Goal: Check status: Check status

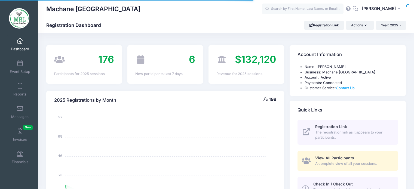
select select
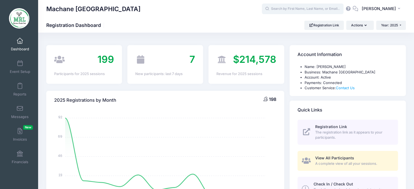
click at [288, 10] on input "text" at bounding box center [303, 9] width 82 height 11
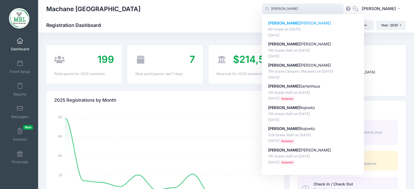
click at [288, 22] on p "Gitty Schuster" at bounding box center [313, 23] width 90 height 6
type input "Gitty Schuster (9th Grade, Aug-14, 2025)"
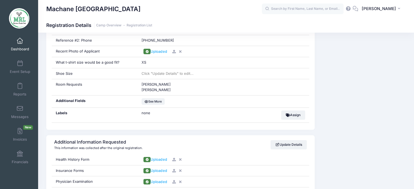
scroll to position [651, 0]
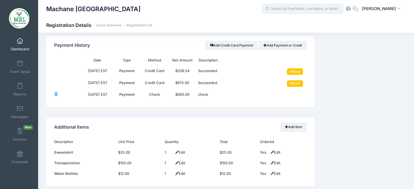
click at [297, 10] on input "text" at bounding box center [303, 9] width 82 height 11
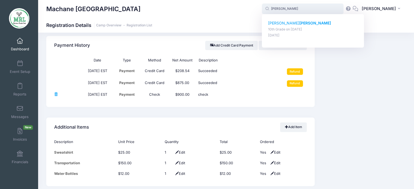
click at [300, 23] on strong "berger" at bounding box center [316, 23] width 32 height 5
type input "rochel berger (10th Grade, Aug-14, 2025)"
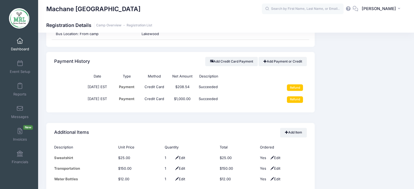
scroll to position [666, 0]
